Goal: Navigation & Orientation: Find specific page/section

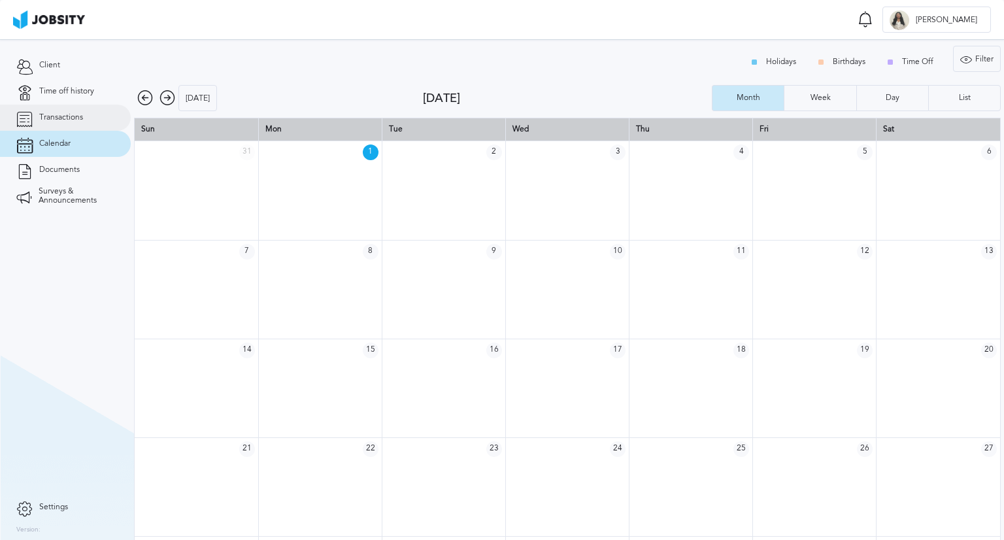
click at [73, 124] on link "Transactions" at bounding box center [65, 118] width 131 height 26
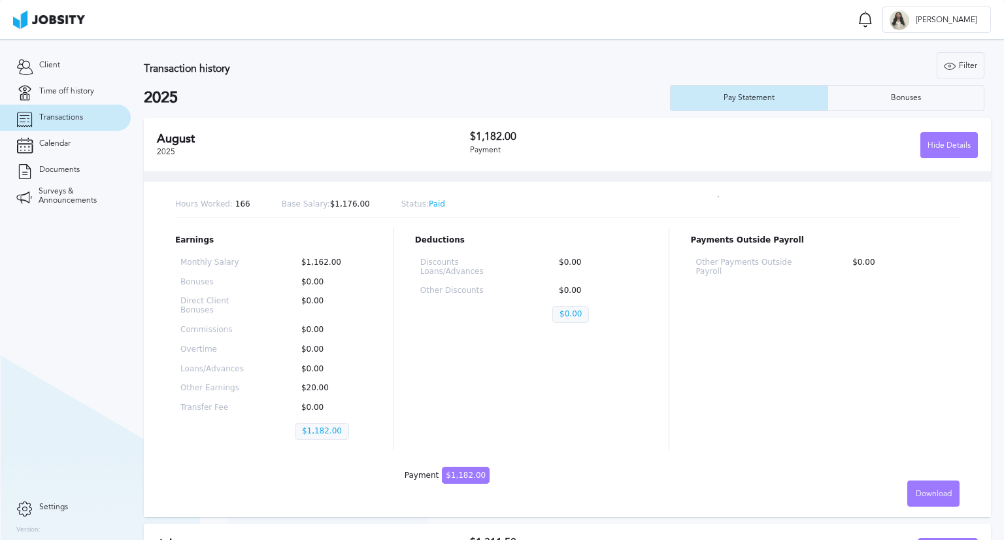
click at [472, 146] on div "Payment" at bounding box center [597, 150] width 254 height 9
click at [64, 94] on span "Time off history" at bounding box center [66, 91] width 55 height 9
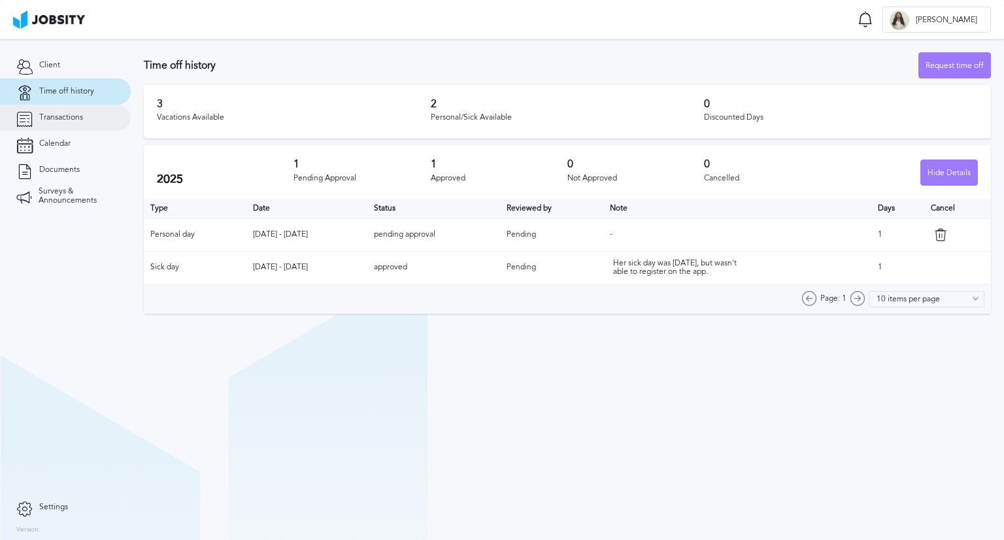
click at [73, 111] on link "Transactions" at bounding box center [65, 118] width 131 height 26
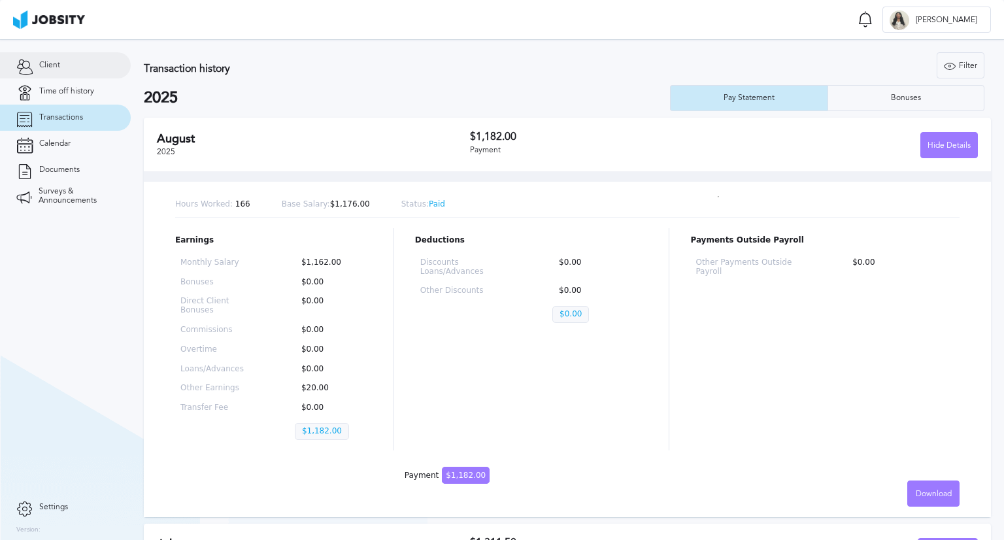
click at [38, 63] on link "Client" at bounding box center [65, 65] width 131 height 26
